Goal: Check status: Check status

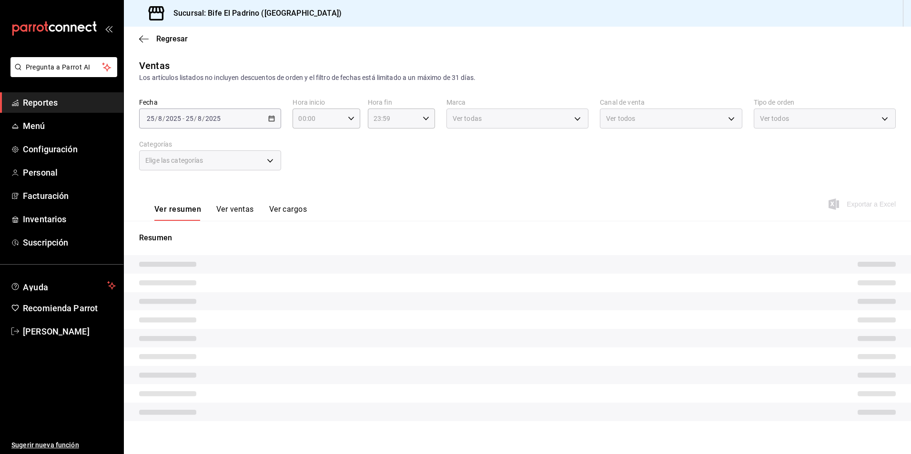
type input "17:01"
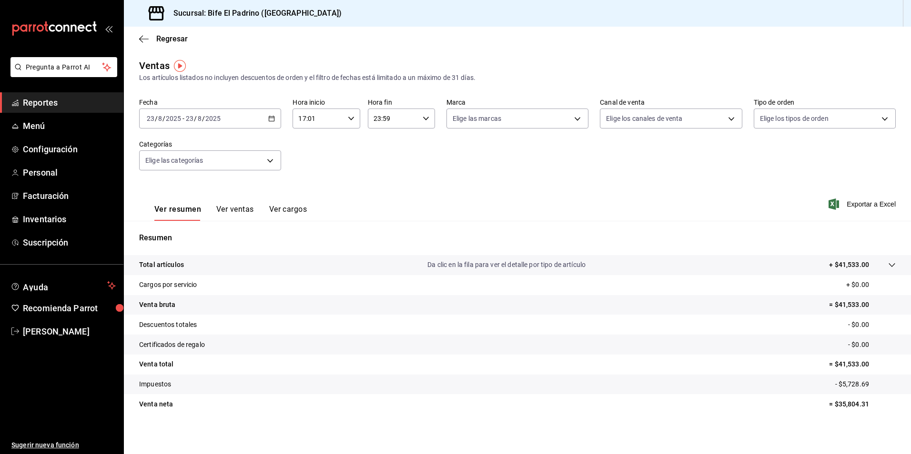
click at [269, 120] on icon "button" at bounding box center [271, 118] width 7 height 7
click at [186, 145] on span "Hoy" at bounding box center [184, 147] width 74 height 10
click at [269, 117] on \(Stroke\) "button" at bounding box center [272, 118] width 6 height 5
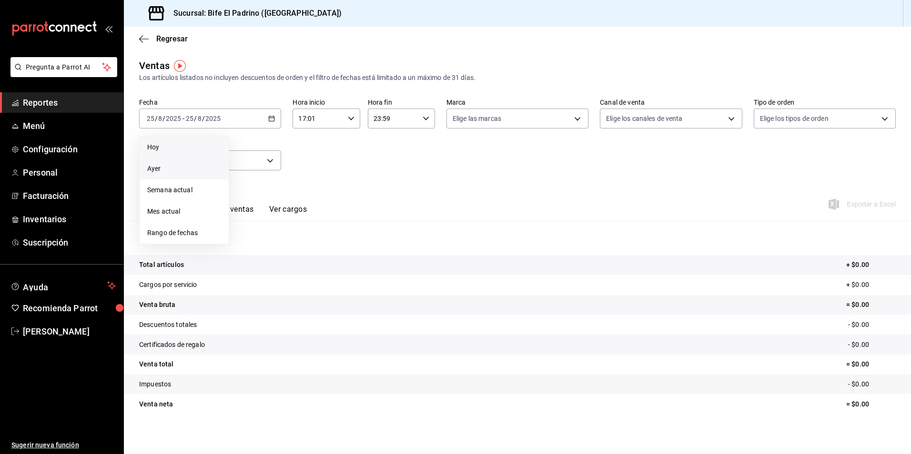
click at [181, 176] on li "Ayer" at bounding box center [184, 168] width 89 height 21
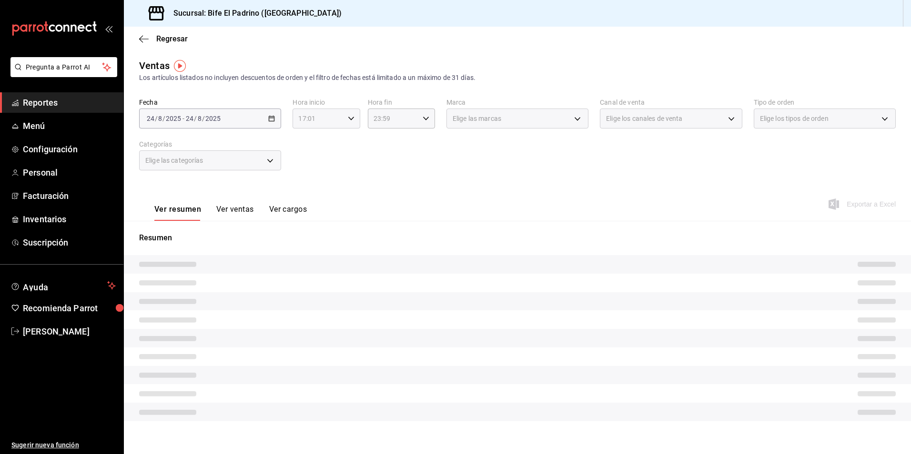
click at [346, 114] on div "17:01 Hora inicio" at bounding box center [325, 119] width 67 height 20
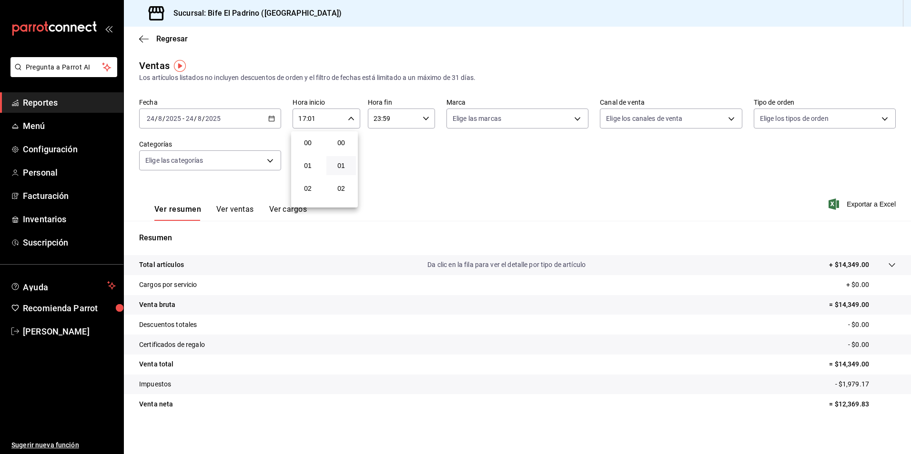
scroll to position [23, 0]
click at [349, 121] on div at bounding box center [455, 227] width 911 height 454
click at [165, 268] on p "Total artículos" at bounding box center [161, 265] width 45 height 10
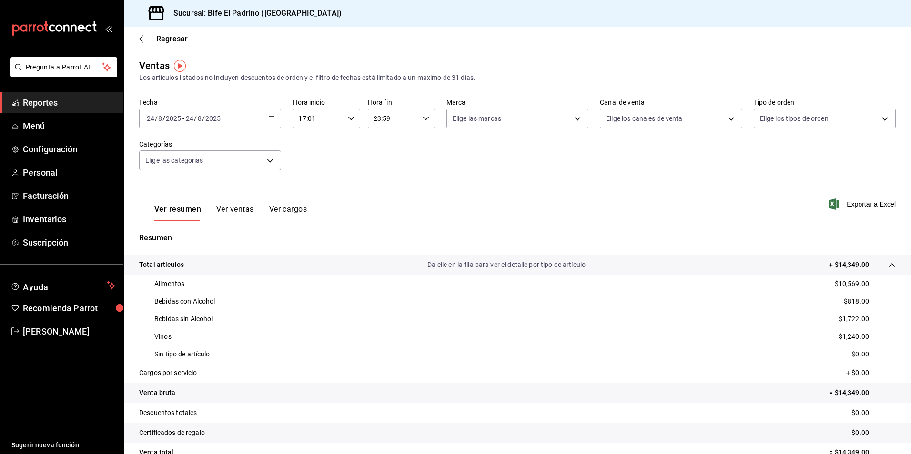
click at [350, 119] on \(Stroke\) "button" at bounding box center [351, 118] width 6 height 3
click at [316, 141] on span "17" at bounding box center [308, 143] width 18 height 8
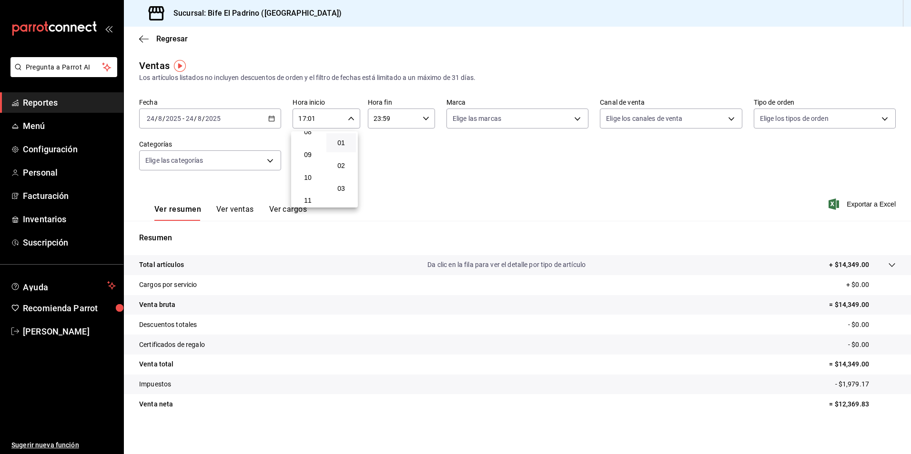
scroll to position [179, 0]
click at [316, 142] on button "08" at bounding box center [308, 146] width 30 height 19
type input "08:01"
click at [423, 117] on div at bounding box center [455, 227] width 911 height 454
click at [423, 121] on icon "button" at bounding box center [426, 118] width 7 height 7
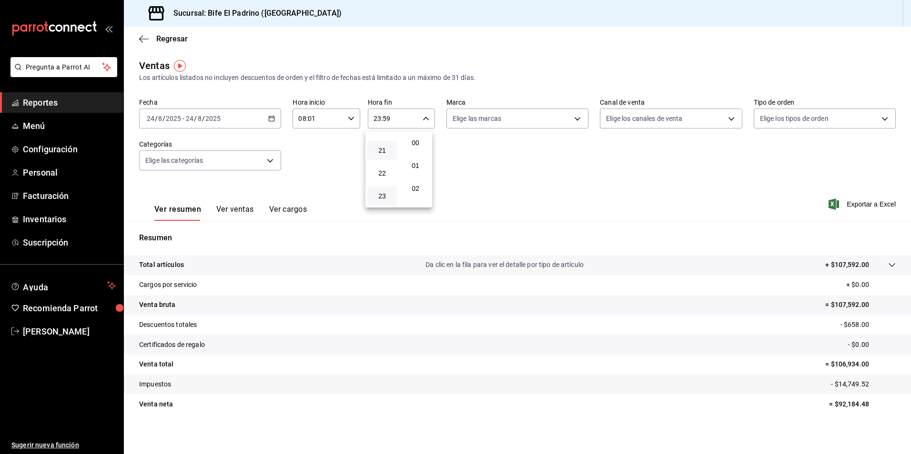
scroll to position [1296, 0]
click at [384, 151] on span "21" at bounding box center [382, 151] width 18 height 8
type input "21:59"
click at [384, 151] on span "12" at bounding box center [382, 155] width 18 height 8
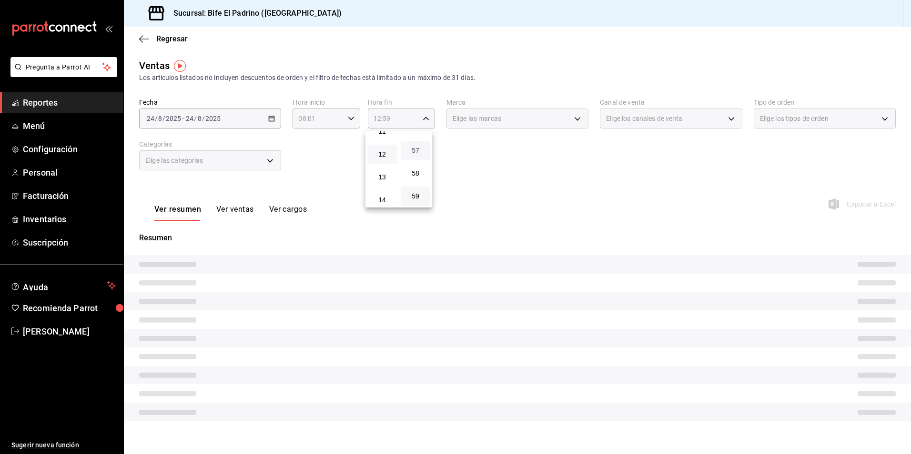
click at [416, 152] on span "57" at bounding box center [415, 151] width 18 height 8
type input "12:57"
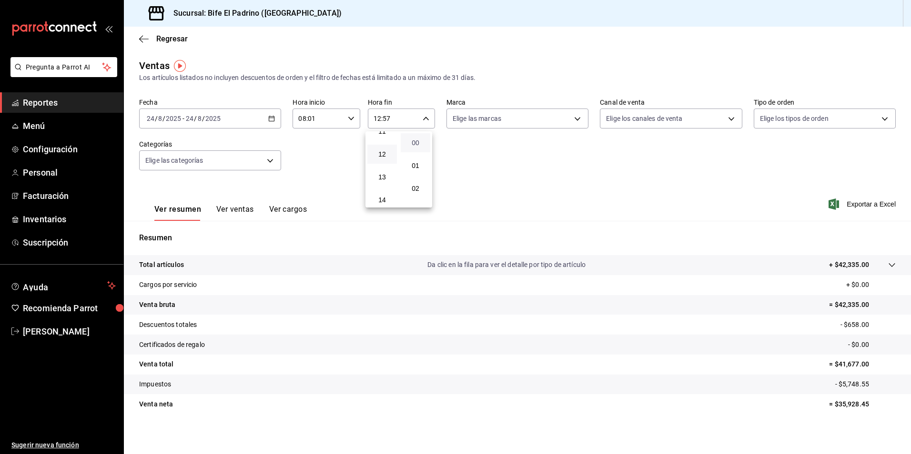
click at [422, 139] on span "00" at bounding box center [415, 143] width 18 height 8
type input "12:00"
click at [483, 176] on div at bounding box center [455, 227] width 911 height 454
click at [178, 266] on p "Total artículos" at bounding box center [161, 265] width 45 height 10
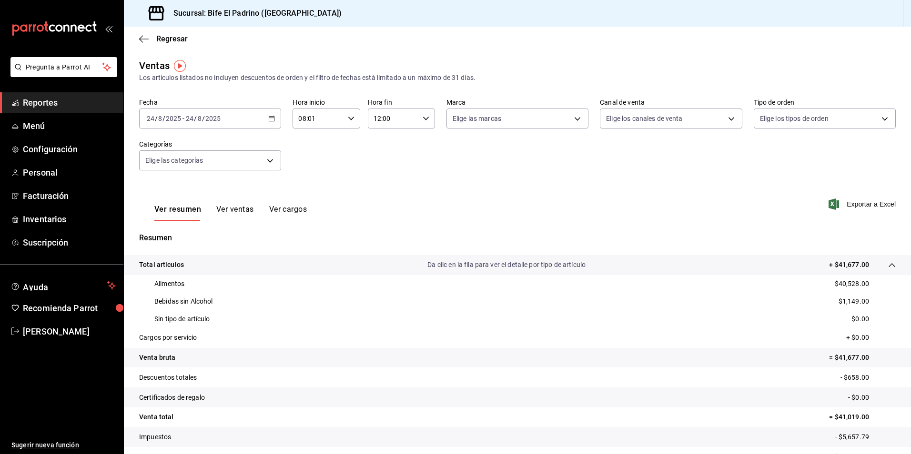
click at [348, 116] on icon "button" at bounding box center [351, 118] width 7 height 7
click at [312, 167] on span "09" at bounding box center [308, 166] width 18 height 8
type input "09:01"
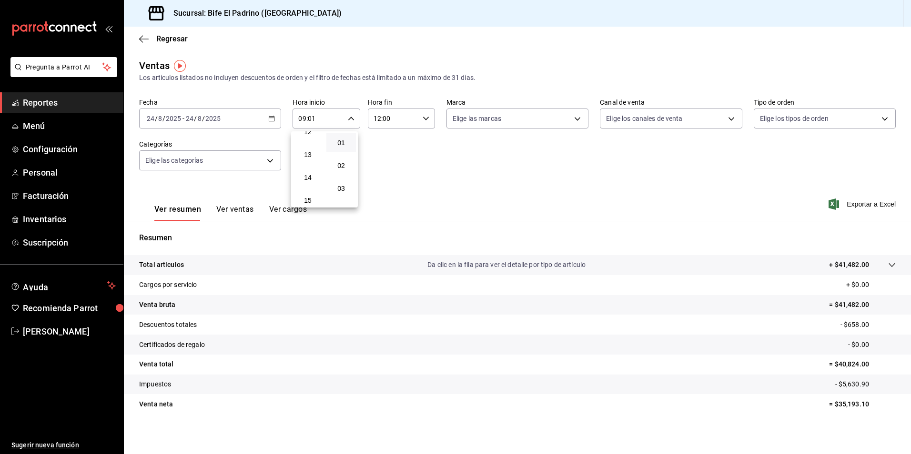
scroll to position [297, 0]
click at [313, 135] on button "13" at bounding box center [308, 142] width 30 height 19
type input "13:01"
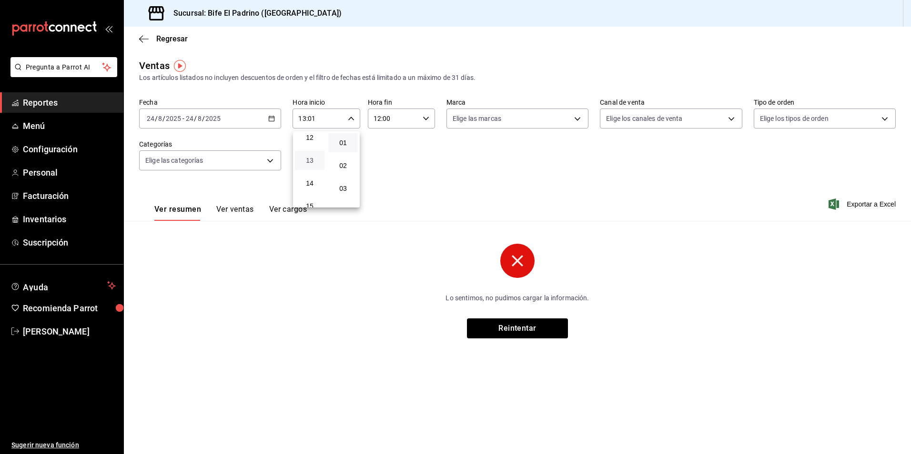
scroll to position [278, 0]
click at [307, 141] on span "12" at bounding box center [310, 139] width 18 height 8
type input "12:01"
click at [410, 158] on div at bounding box center [455, 227] width 911 height 454
click at [423, 119] on icon "button" at bounding box center [426, 118] width 7 height 7
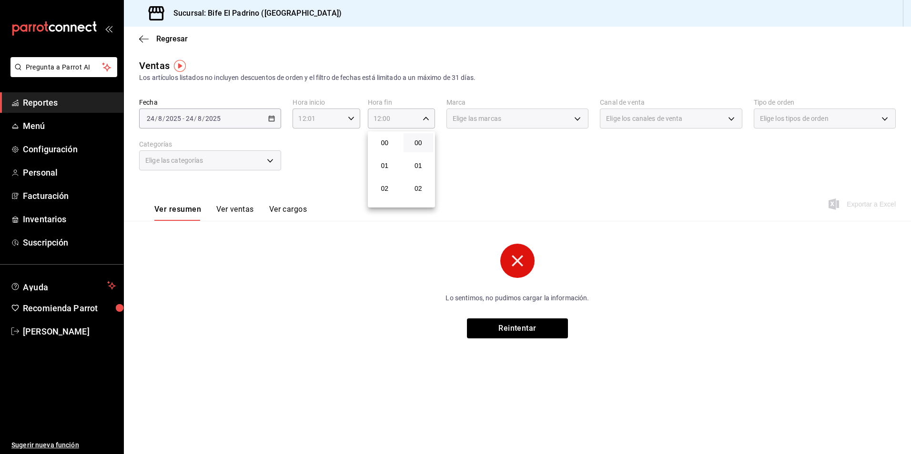
scroll to position [274, 0]
click at [388, 177] on div "14" at bounding box center [385, 188] width 34 height 23
click at [387, 165] on span "13" at bounding box center [384, 166] width 19 height 8
type input "13:00"
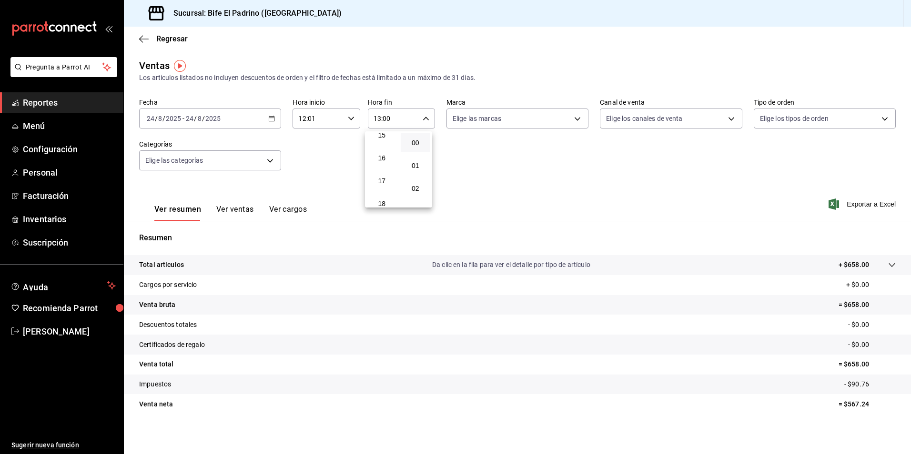
scroll to position [370, 0]
click at [387, 165] on span "17" at bounding box center [382, 162] width 19 height 8
type input "17:00"
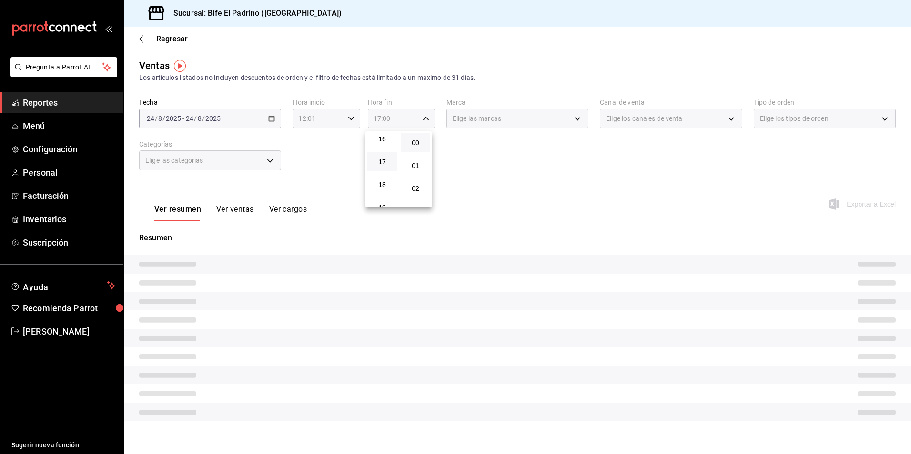
click at [563, 206] on div at bounding box center [455, 227] width 911 height 454
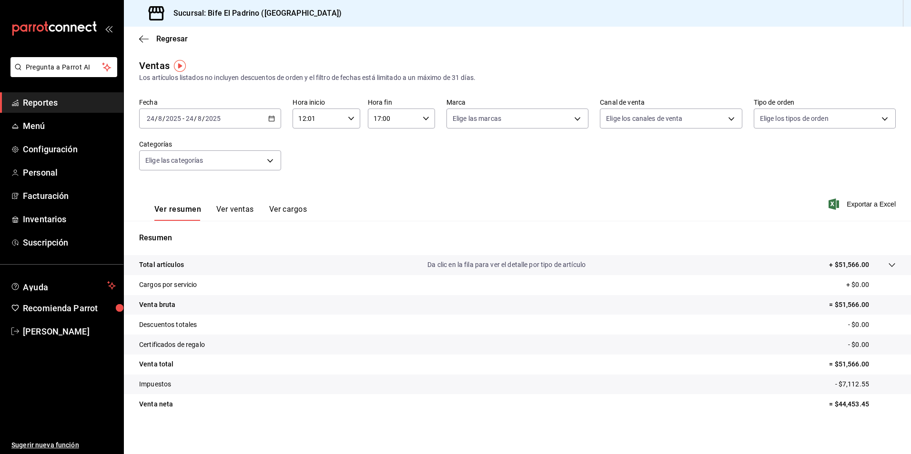
click at [176, 265] on p "Total artículos" at bounding box center [161, 265] width 45 height 10
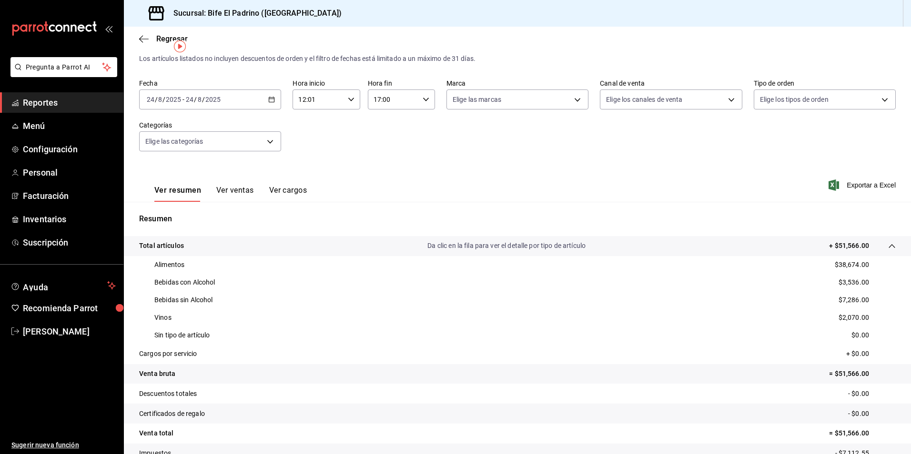
scroll to position [38, 0]
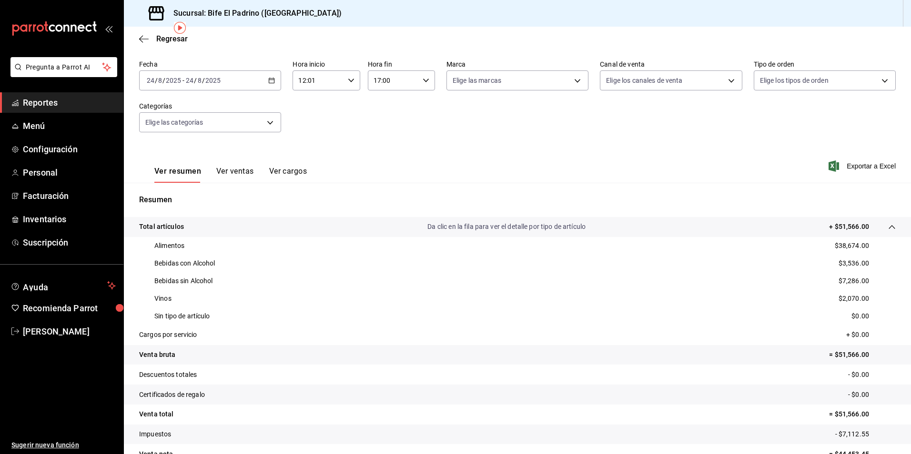
click at [352, 81] on icon "button" at bounding box center [351, 80] width 7 height 7
click at [314, 105] on span "12" at bounding box center [308, 105] width 18 height 8
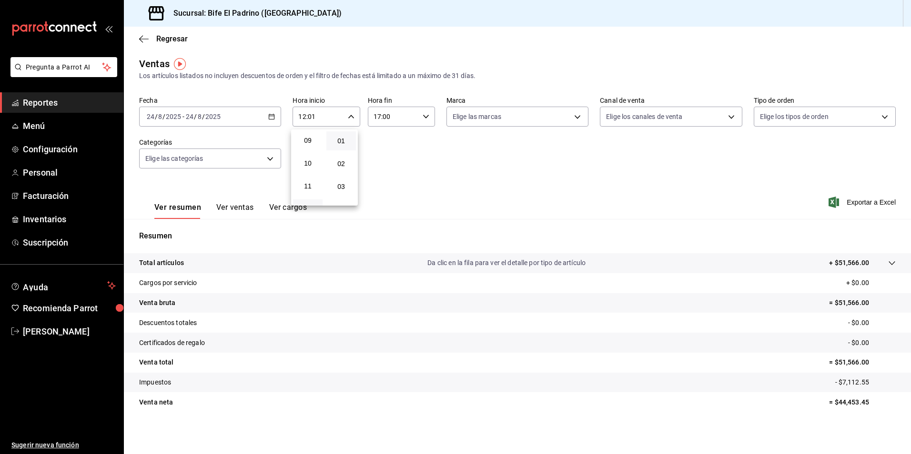
scroll to position [179, 0]
click at [314, 145] on span "08" at bounding box center [308, 145] width 18 height 8
type input "08:01"
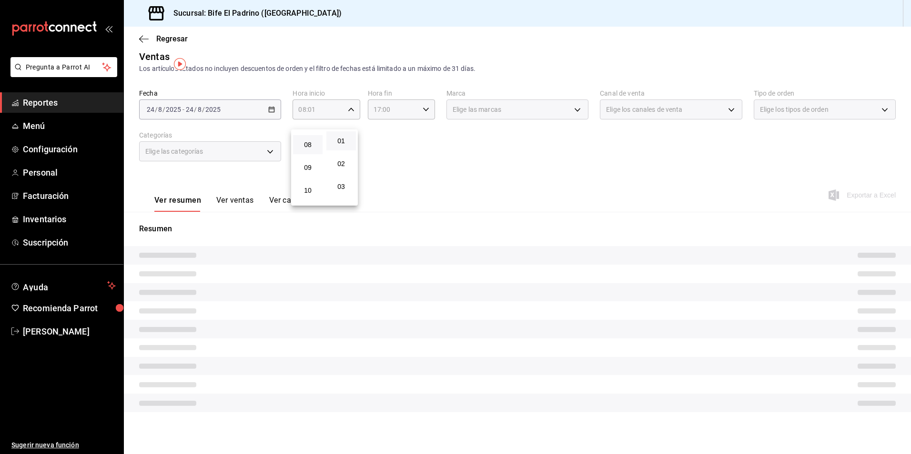
drag, startPoint x: 421, startPoint y: 163, endPoint x: 424, endPoint y: 149, distance: 14.2
click at [423, 163] on div at bounding box center [455, 227] width 911 height 454
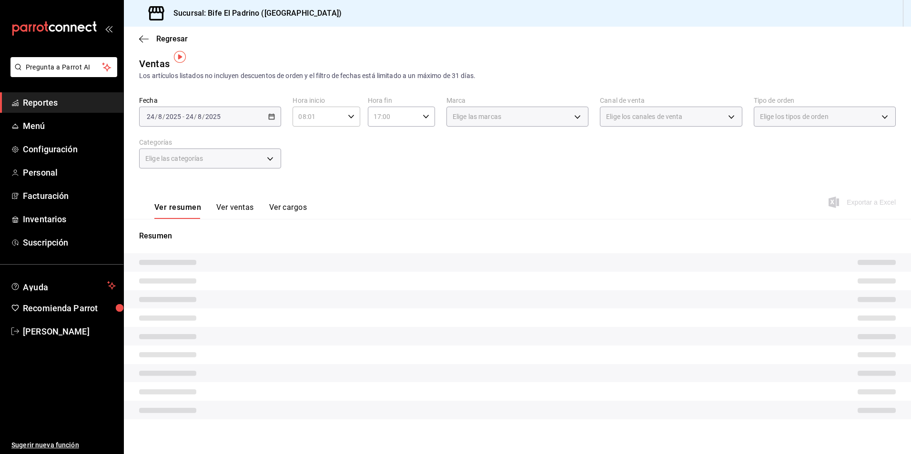
click at [423, 112] on div "17:00 Hora fin" at bounding box center [401, 117] width 67 height 20
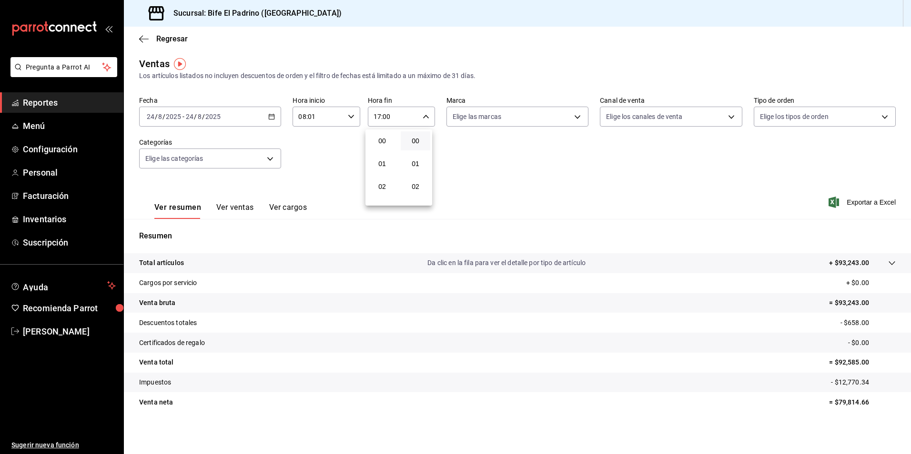
scroll to position [389, 0]
click at [384, 141] on span "17" at bounding box center [382, 141] width 18 height 8
click at [384, 141] on span "12" at bounding box center [382, 141] width 18 height 8
type input "12:00"
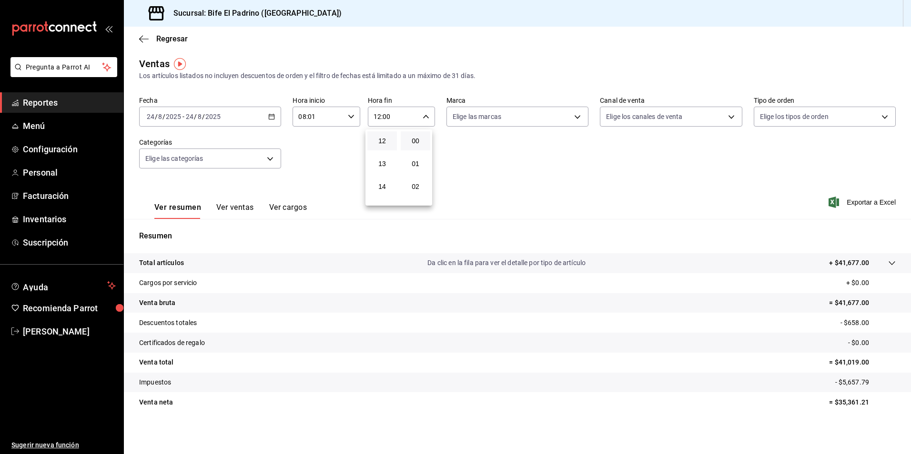
click at [679, 231] on div at bounding box center [455, 227] width 911 height 454
